Goal: Transaction & Acquisition: Purchase product/service

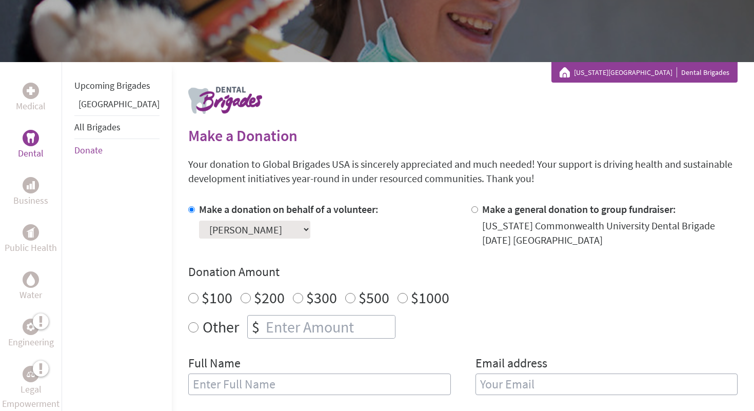
scroll to position [161, 0]
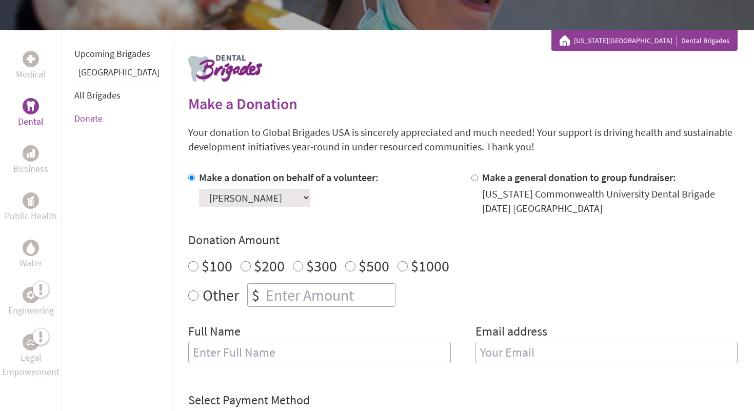
radio input "true"
click at [264, 289] on input "number" at bounding box center [329, 295] width 131 height 23
type input "250"
click at [411, 273] on label "$1000" at bounding box center [430, 265] width 38 height 19
click at [405, 271] on input "$1000" at bounding box center [402, 266] width 10 height 10
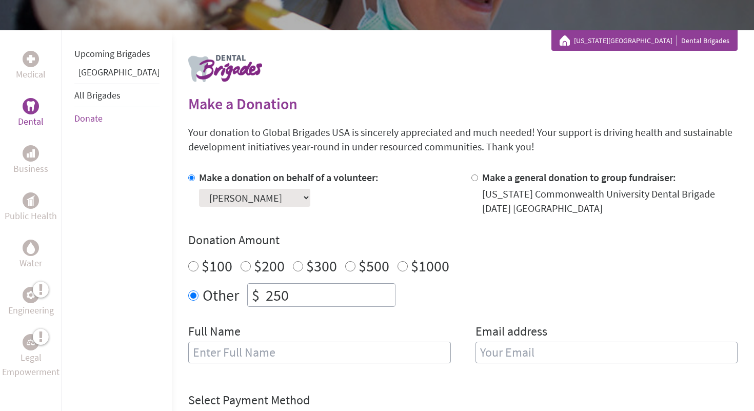
radio input "true"
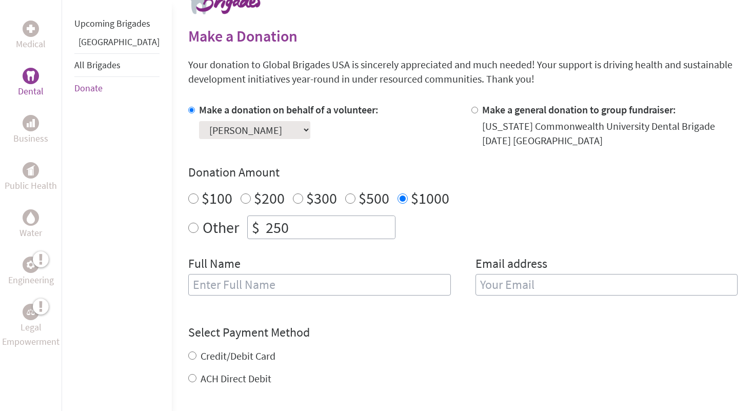
scroll to position [267, 0]
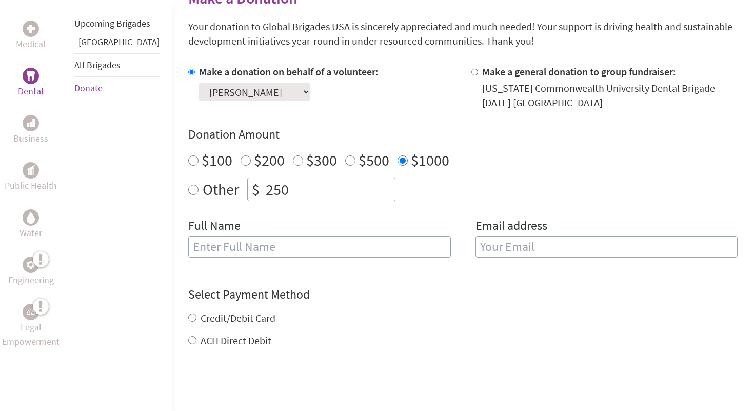
click at [332, 247] on input "text" at bounding box center [319, 247] width 263 height 22
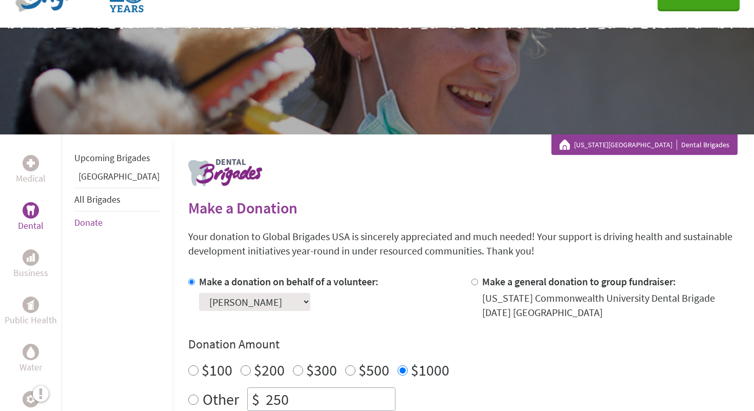
scroll to position [0, 0]
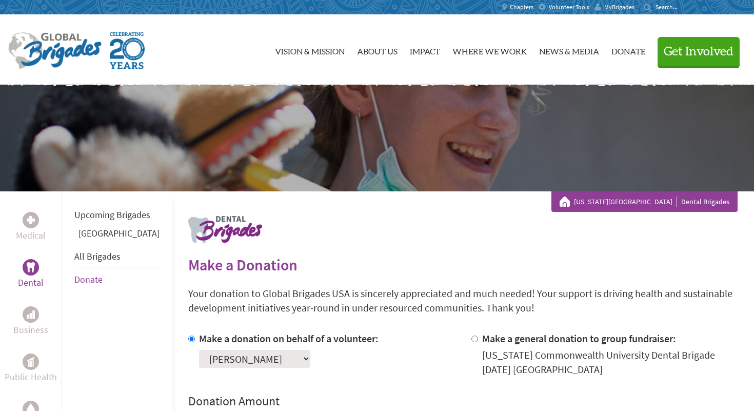
click at [626, 12] on div "MyBrigades" at bounding box center [616, 7] width 45 height 14
click at [620, 0] on div "MyBrigades" at bounding box center [616, 7] width 45 height 14
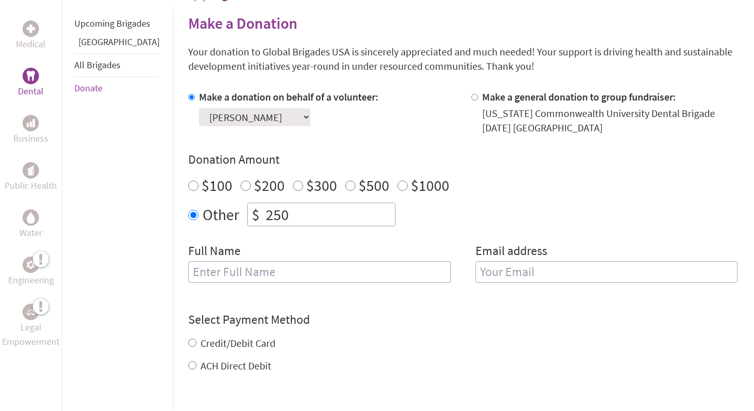
scroll to position [413, 0]
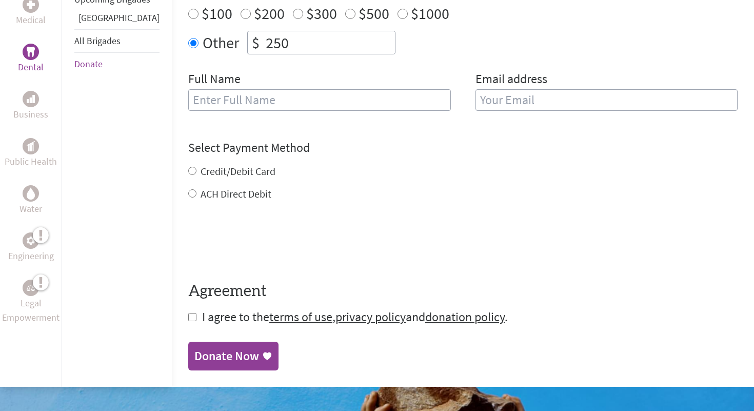
click at [207, 109] on input "text" at bounding box center [319, 100] width 263 height 22
type input "Yooanh"
type input "K"
click at [191, 97] on input "Yooanh" at bounding box center [319, 100] width 263 height 22
click at [236, 98] on input "Yoonah" at bounding box center [319, 100] width 263 height 22
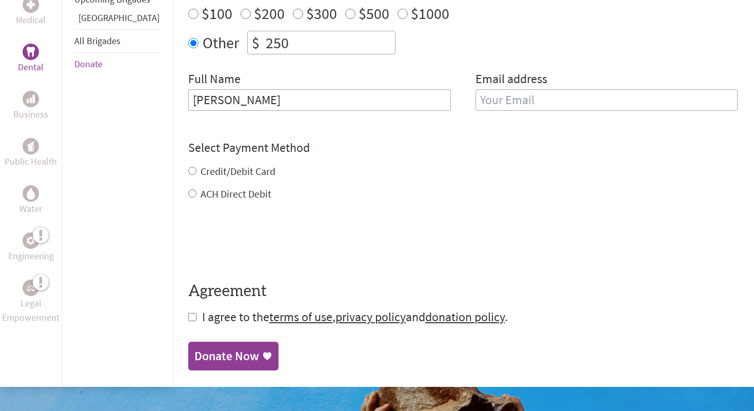
type input "[PERSON_NAME]"
click at [547, 88] on div "Email address" at bounding box center [606, 97] width 263 height 52
click at [529, 95] on input "email" at bounding box center [606, 100] width 263 height 22
type input "[EMAIL_ADDRESS][DOMAIN_NAME]"
click at [227, 169] on div "Credit/Debit Card ACH Direct Debit" at bounding box center [462, 182] width 549 height 37
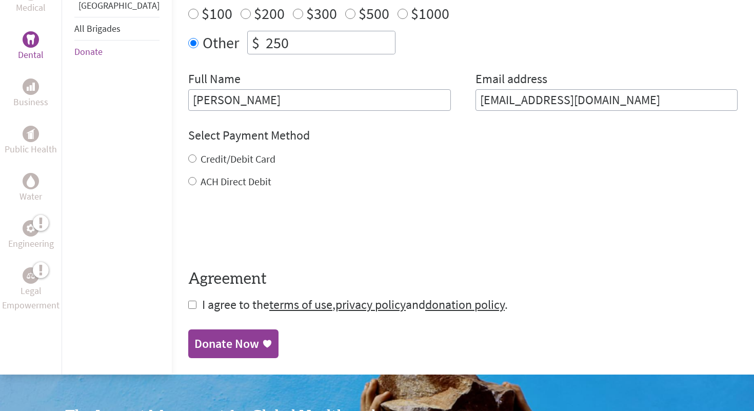
click at [188, 158] on input "Credit/Debit Card" at bounding box center [192, 158] width 8 height 8
radio input "true"
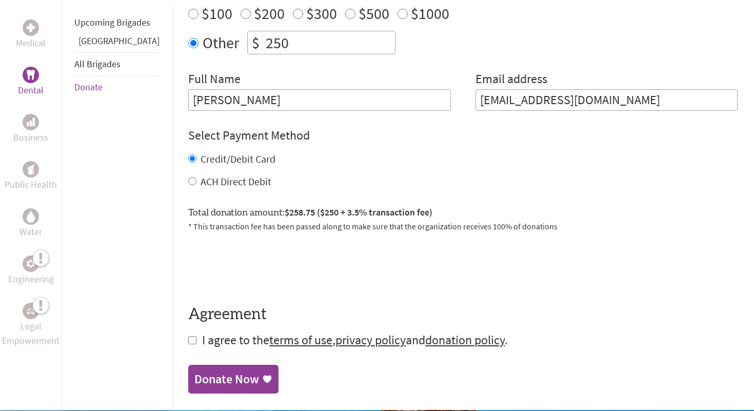
scroll to position [485, 0]
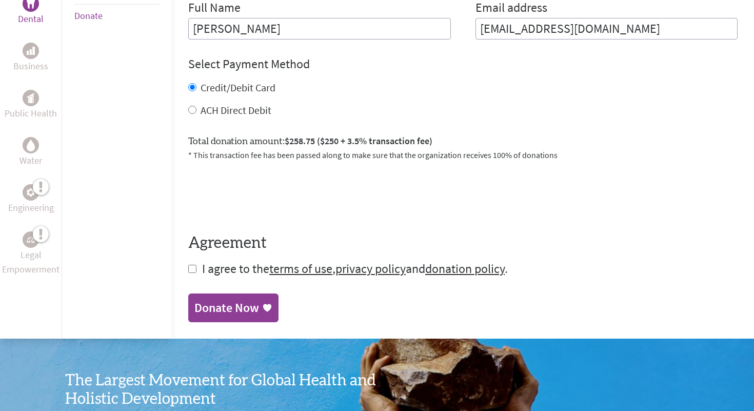
click at [188, 105] on div "ACH Direct Debit" at bounding box center [462, 110] width 549 height 14
click at [188, 108] on div "ACH Direct Debit" at bounding box center [462, 110] width 549 height 14
click at [188, 109] on input "ACH Direct Debit" at bounding box center [192, 110] width 8 height 8
radio input "true"
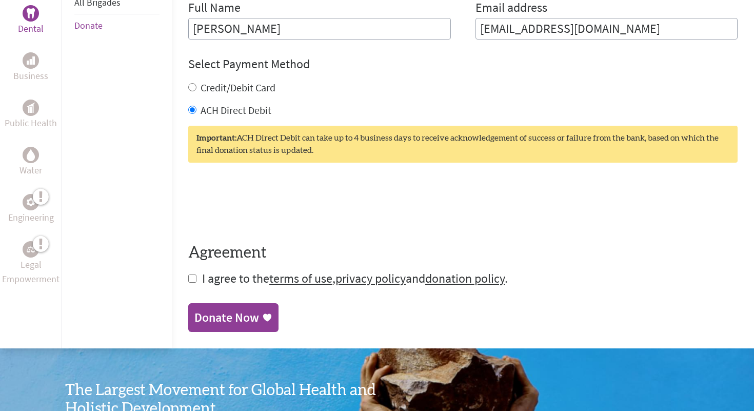
click at [188, 92] on div "Credit/Debit Card" at bounding box center [462, 88] width 549 height 14
click at [188, 88] on input "Credit/Debit Card" at bounding box center [192, 87] width 8 height 8
radio input "true"
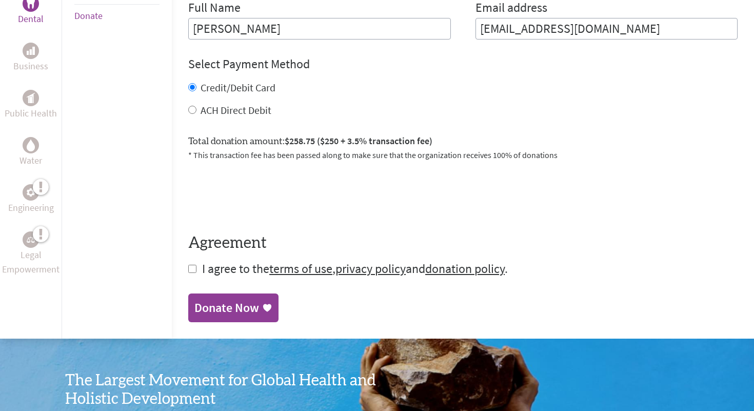
click at [188, 267] on input "checkbox" at bounding box center [192, 269] width 8 height 8
checkbox input "true"
click at [195, 306] on div "Donate Now" at bounding box center [226, 309] width 65 height 16
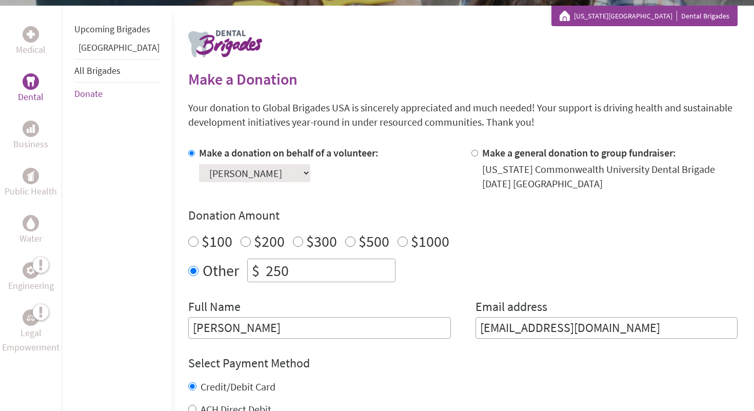
scroll to position [267, 0]
